Goal: Information Seeking & Learning: Understand process/instructions

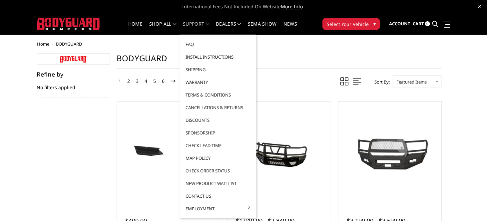
click at [198, 58] on link "Install Instructions" at bounding box center [217, 57] width 71 height 13
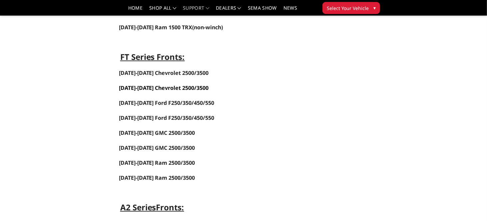
scroll to position [300, 0]
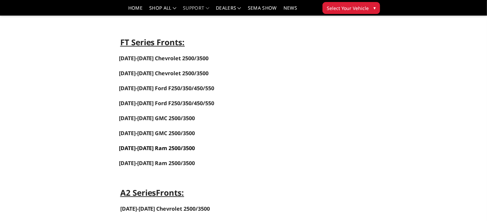
click at [123, 146] on link "[DATE]-[DATE] Ram 2500/3500" at bounding box center [157, 147] width 76 height 7
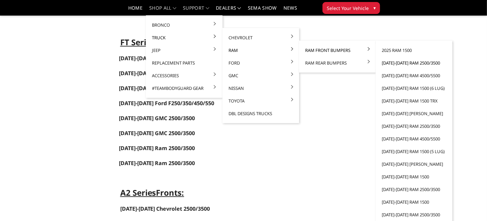
click at [387, 65] on link "[DATE]-[DATE] Ram 2500/3500" at bounding box center [413, 63] width 71 height 13
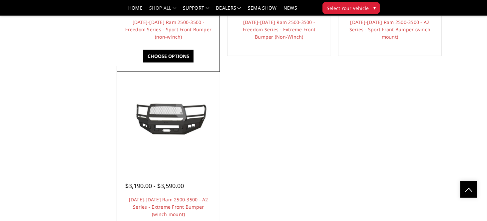
scroll to position [566, 0]
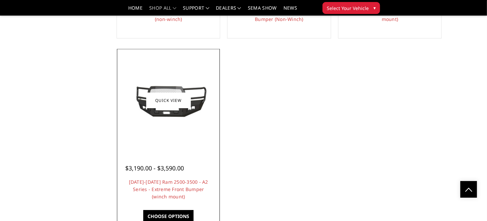
click at [153, 123] on img at bounding box center [168, 100] width 100 height 45
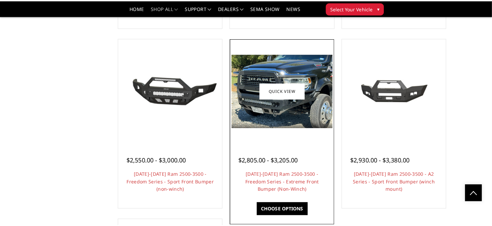
scroll to position [399, 0]
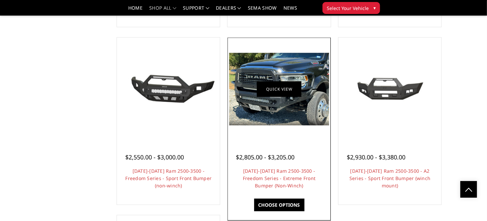
click at [285, 97] on link "Quick view" at bounding box center [279, 90] width 45 height 16
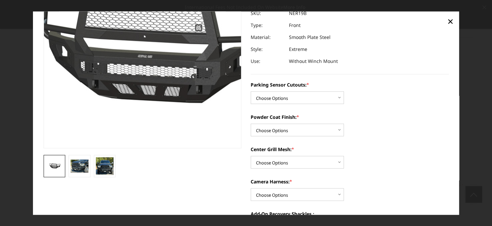
scroll to position [133, 0]
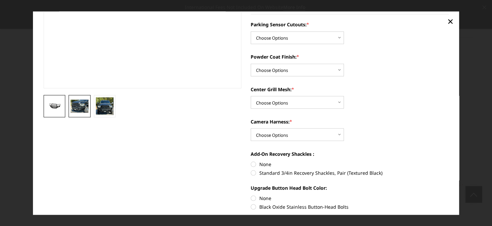
click at [75, 104] on img at bounding box center [80, 106] width 18 height 13
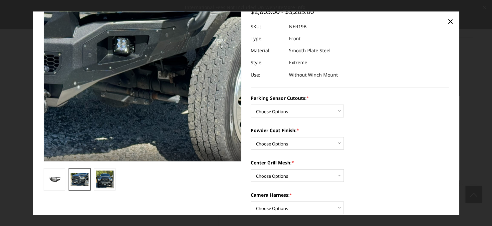
scroll to position [45, 0]
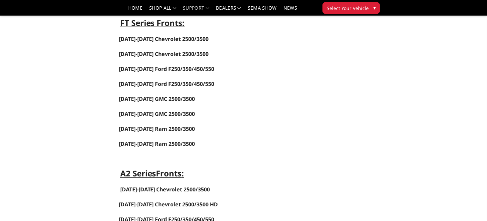
scroll to position [300, 0]
